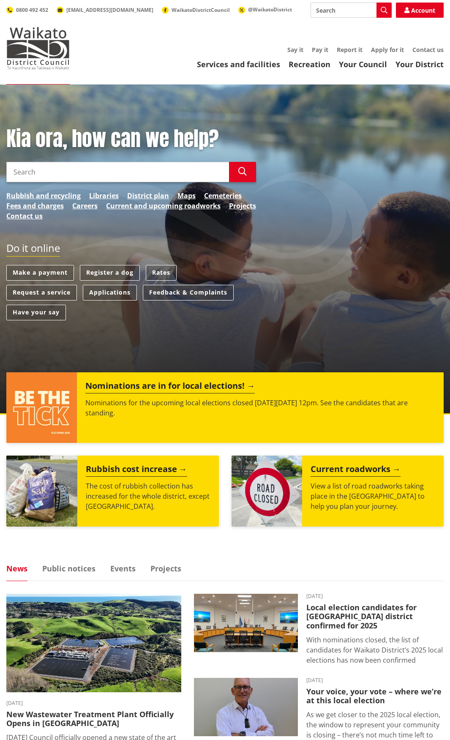
click at [41, 174] on input "Search" at bounding box center [117, 172] width 223 height 20
click at [249, 171] on button "Search" at bounding box center [242, 172] width 27 height 20
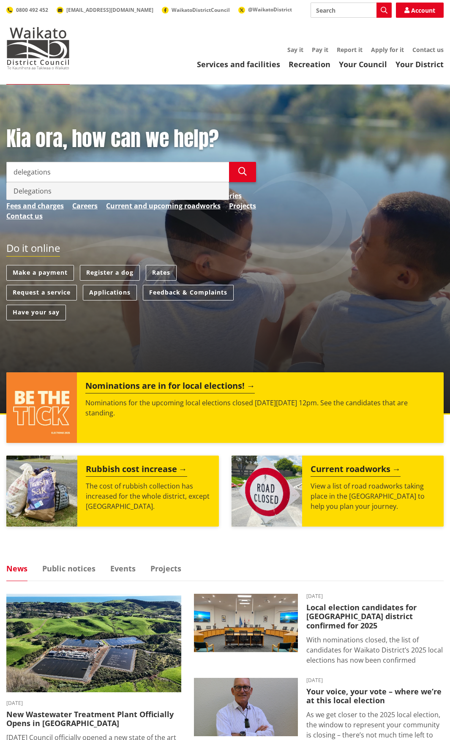
click at [34, 189] on div "Delegations" at bounding box center [118, 191] width 222 height 17
type input "Delegations"
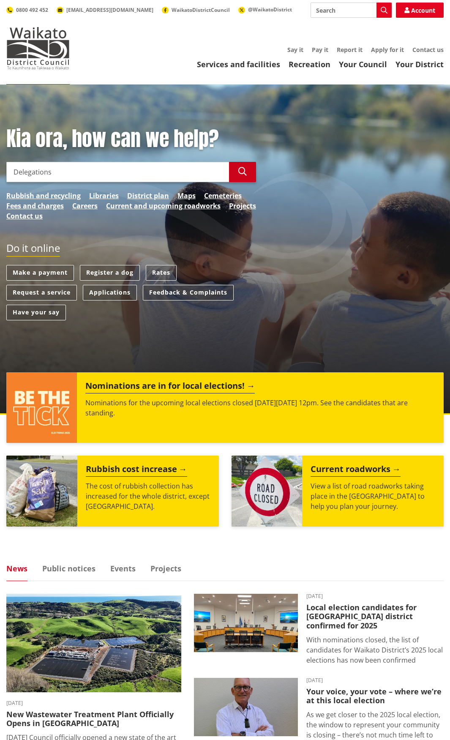
click at [246, 170] on icon "button" at bounding box center [242, 171] width 8 height 8
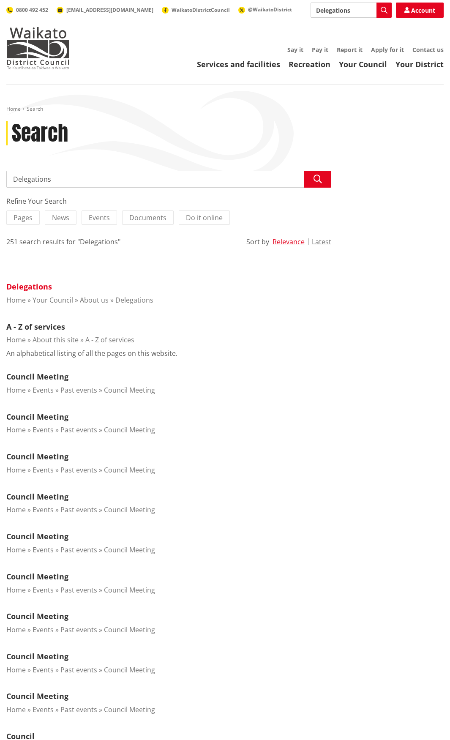
click at [23, 288] on link "Delegations" at bounding box center [29, 287] width 46 height 10
